Goal: Task Accomplishment & Management: Complete application form

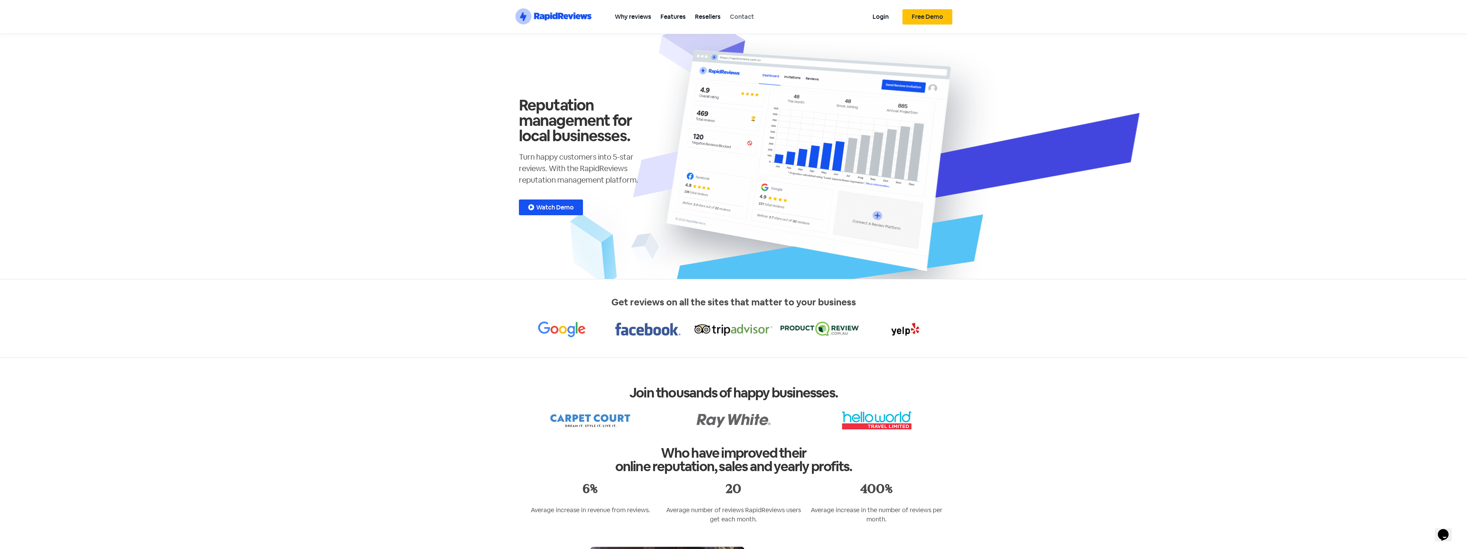
click at [745, 15] on link "Contact" at bounding box center [741, 16] width 33 height 17
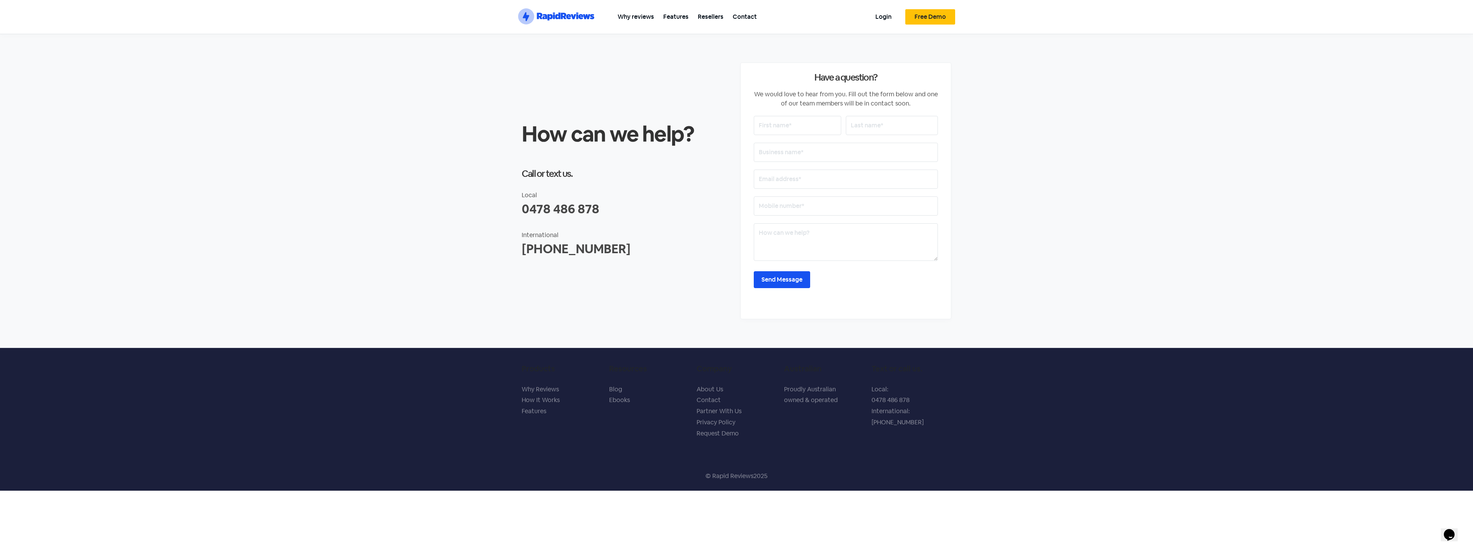
click at [806, 127] on input "text" at bounding box center [797, 125] width 87 height 19
type input "[PERSON_NAME]"
type input "test"
type input "asjkab"
type input "[PERSON_NAME][EMAIL_ADDRESS][DOMAIN_NAME]"
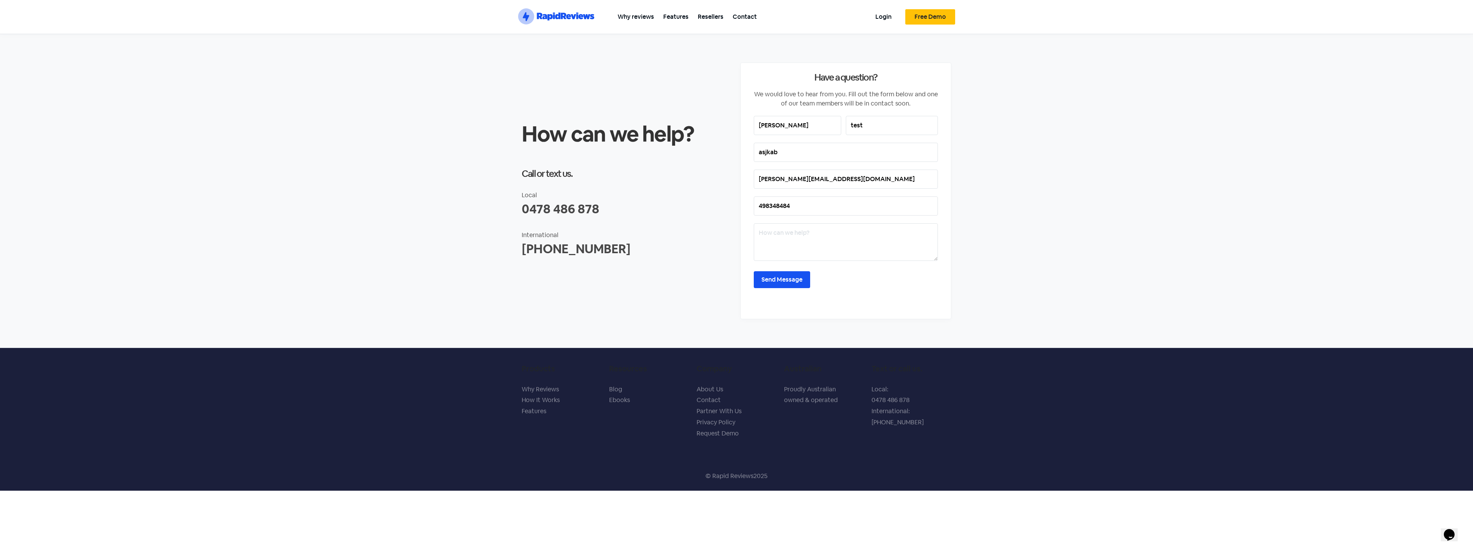
type input "498348484"
type textarea "test"
click at [773, 278] on input "Send Message" at bounding box center [782, 279] width 56 height 17
click at [1187, 106] on section "How can we help? Call or text us. Local 0478 486 878 International +61 478 486 …" at bounding box center [736, 191] width 1473 height 314
